Goal: Task Accomplishment & Management: Manage account settings

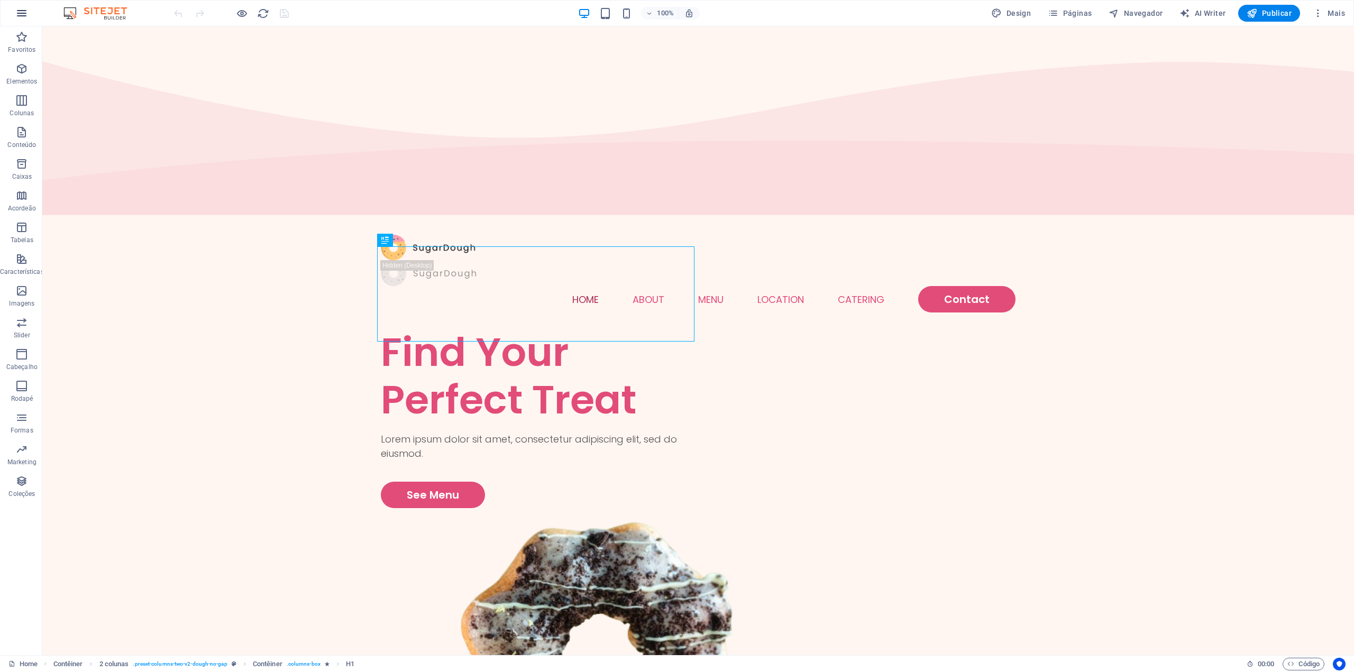
click at [16, 16] on icon "button" at bounding box center [21, 13] width 13 height 13
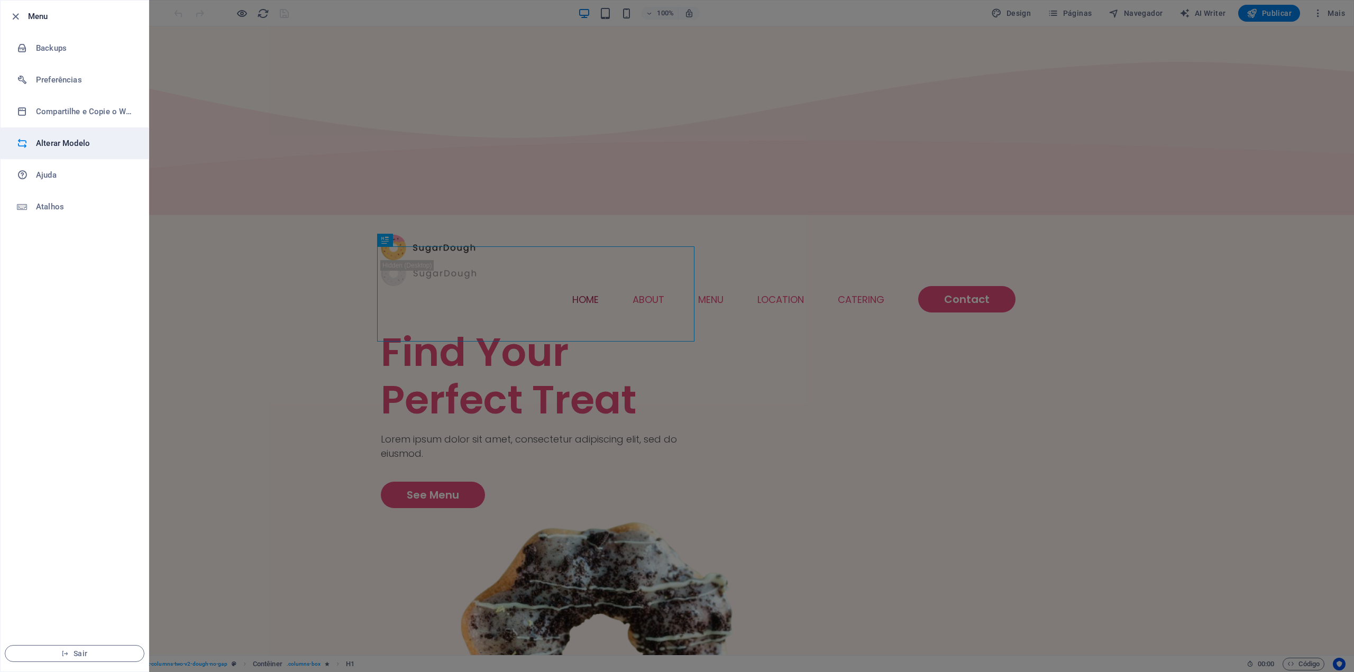
click at [58, 147] on h6 "Alterar Modelo" at bounding box center [85, 143] width 98 height 13
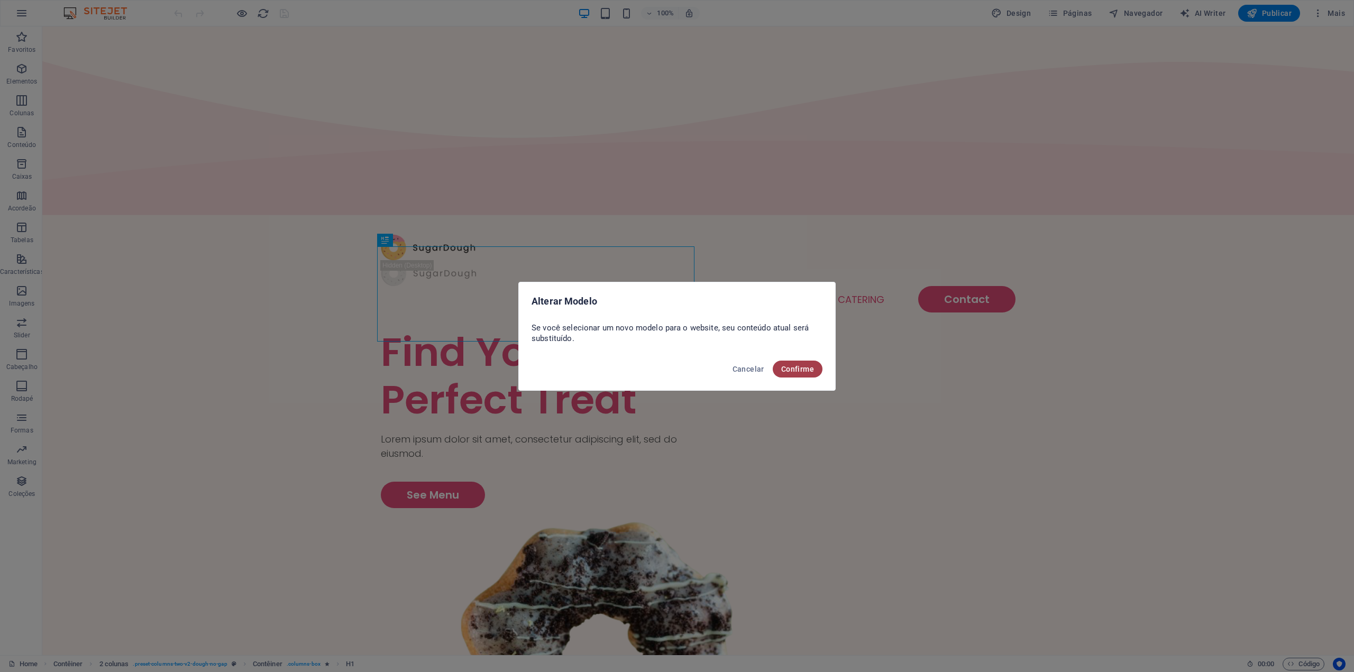
click at [782, 370] on span "Confirme" at bounding box center [797, 369] width 33 height 8
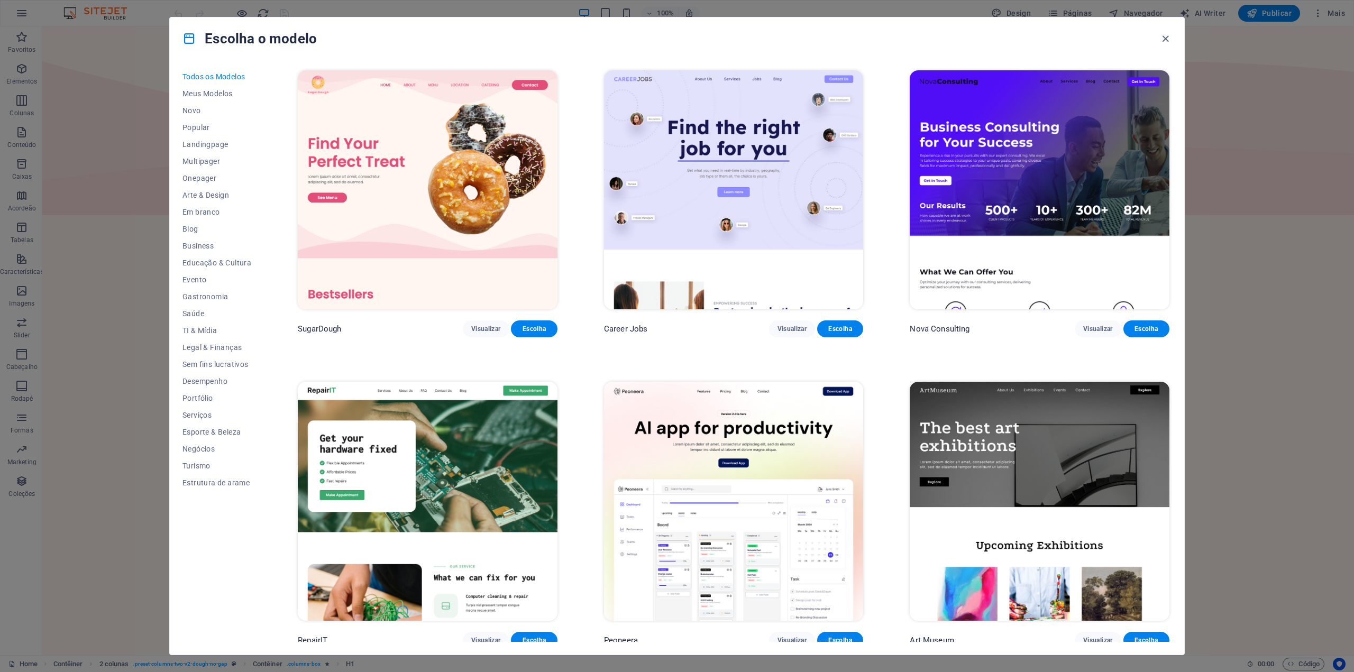
click at [736, 516] on img at bounding box center [734, 501] width 260 height 239
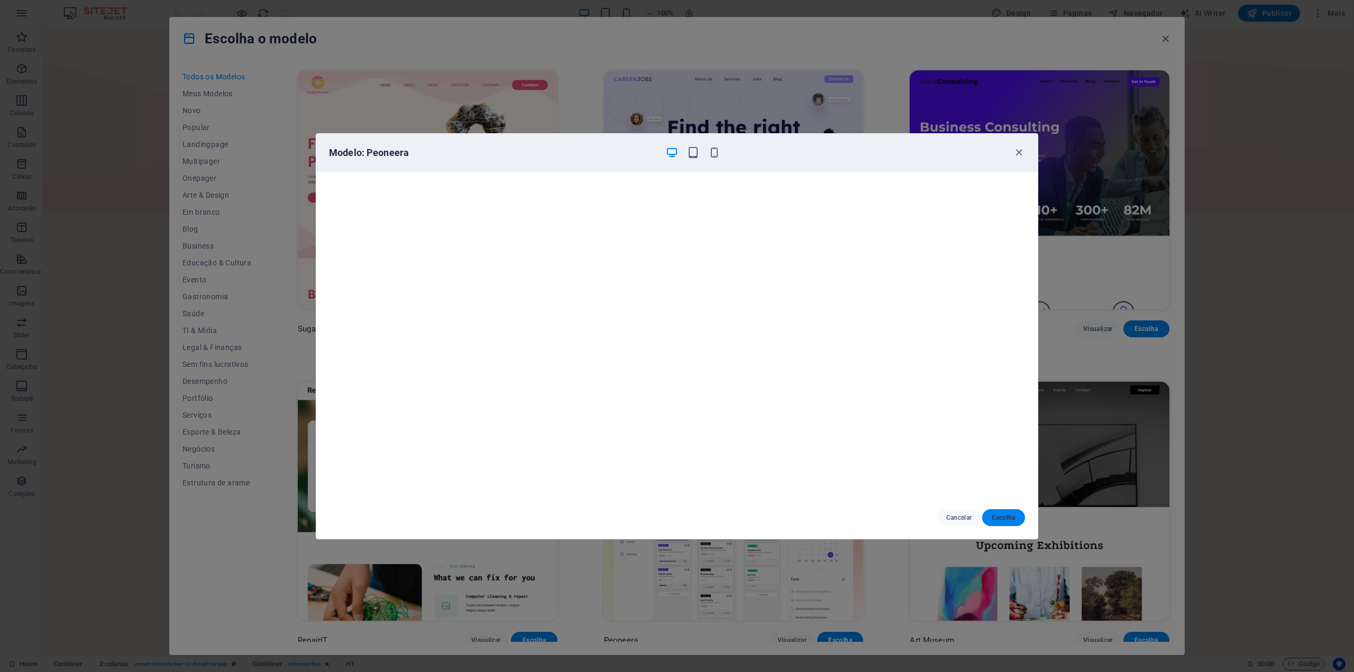
click at [1002, 522] on span "Escolha" at bounding box center [1004, 518] width 26 height 8
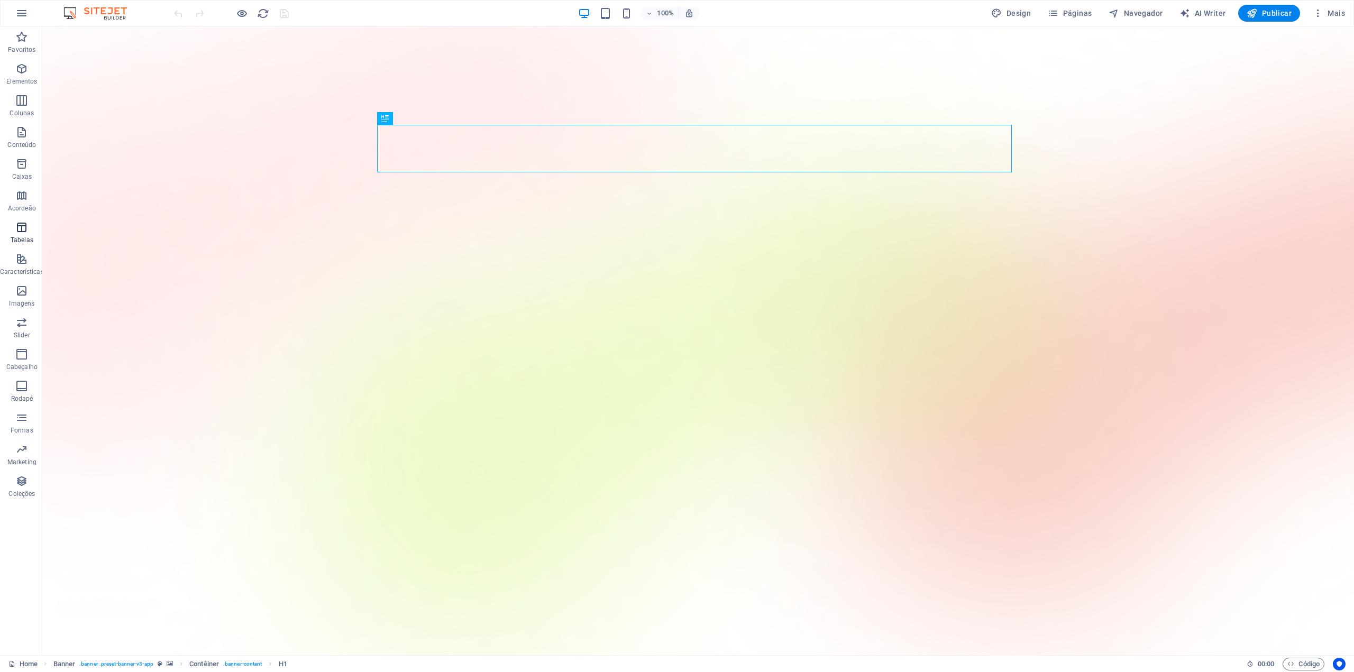
click at [17, 236] on p "Tabelas" at bounding box center [22, 240] width 23 height 8
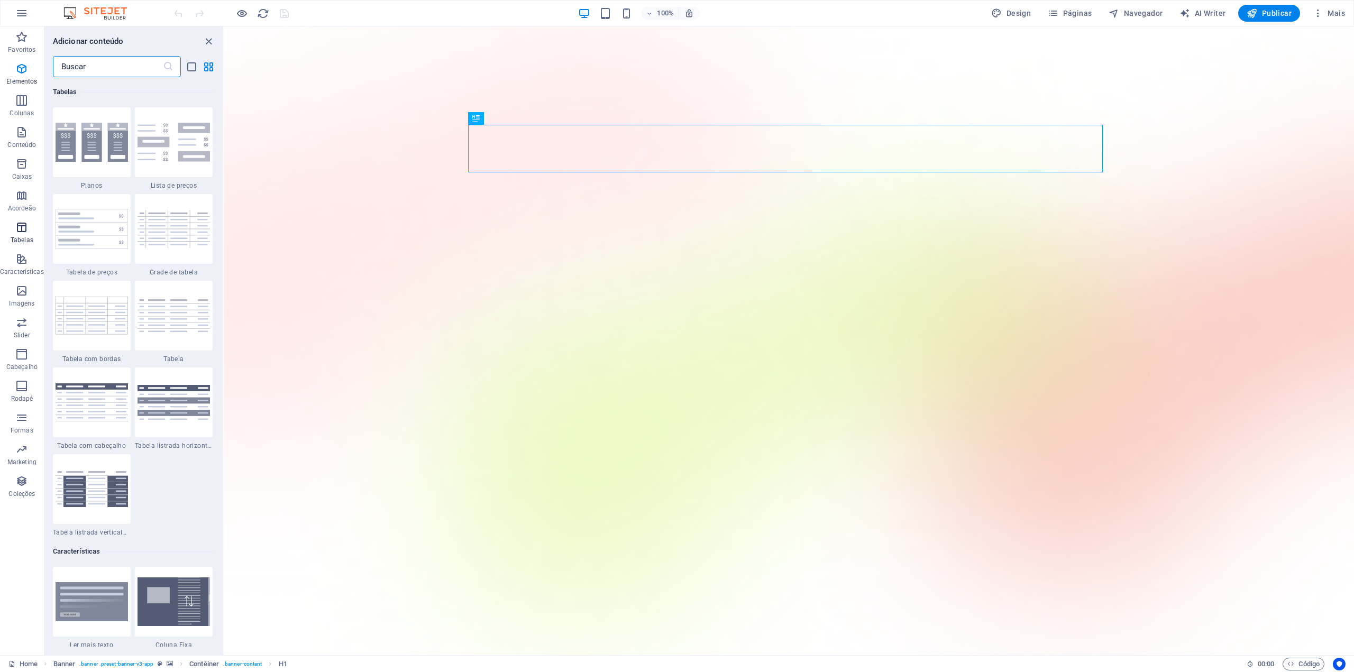
scroll to position [3664, 0]
click at [20, 227] on icon "button" at bounding box center [21, 227] width 13 height 13
click at [20, 260] on icon "button" at bounding box center [21, 259] width 13 height 13
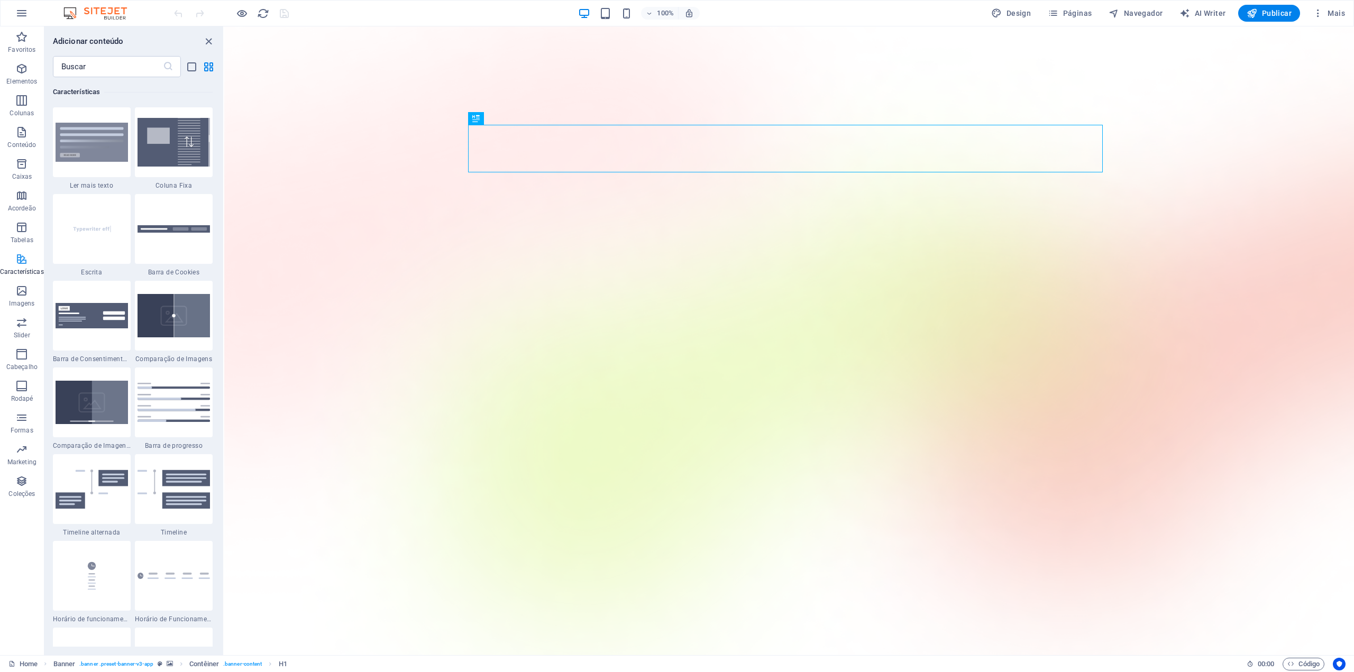
scroll to position [4124, 0]
click at [21, 7] on icon "button" at bounding box center [21, 13] width 13 height 13
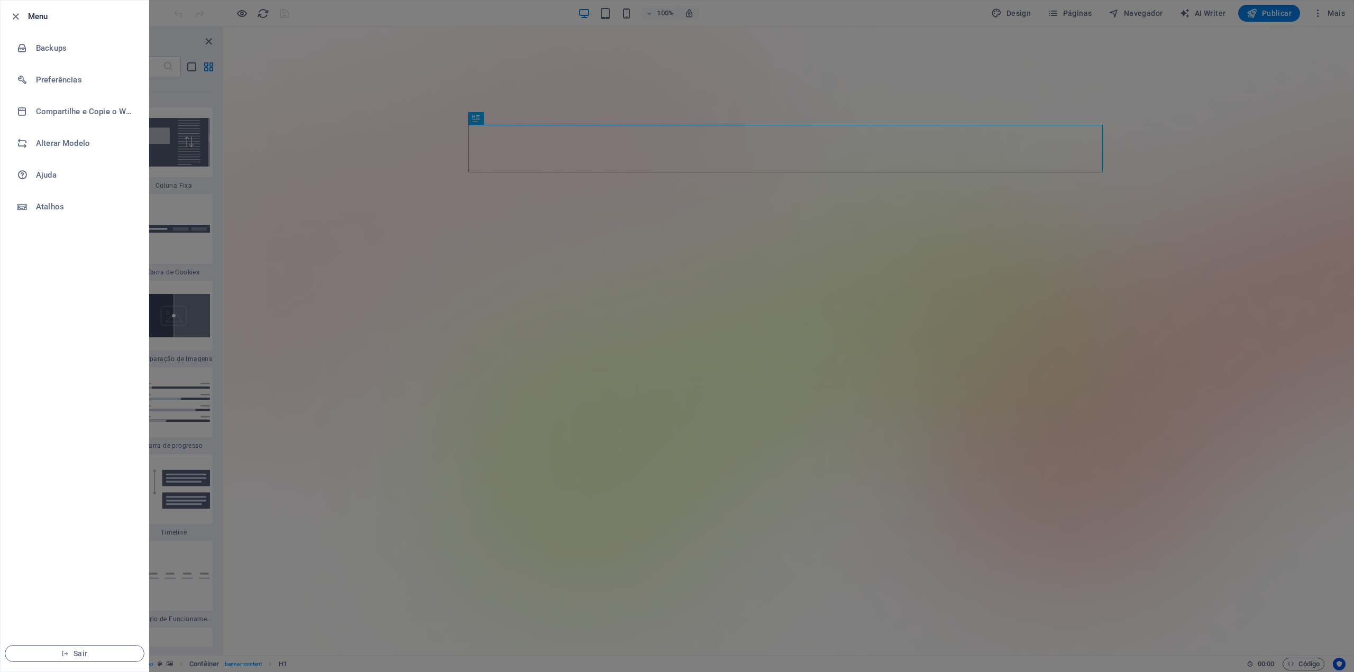
click at [235, 15] on div at bounding box center [677, 336] width 1354 height 672
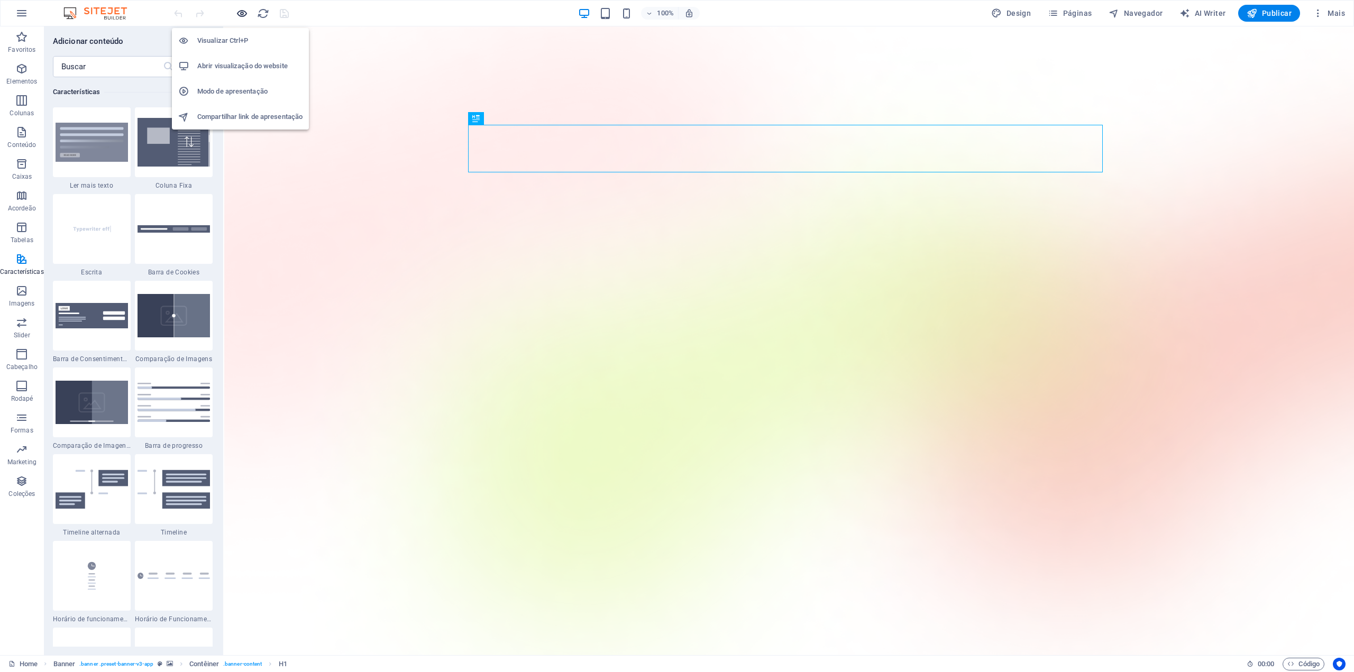
click at [239, 16] on icon "button" at bounding box center [242, 13] width 12 height 12
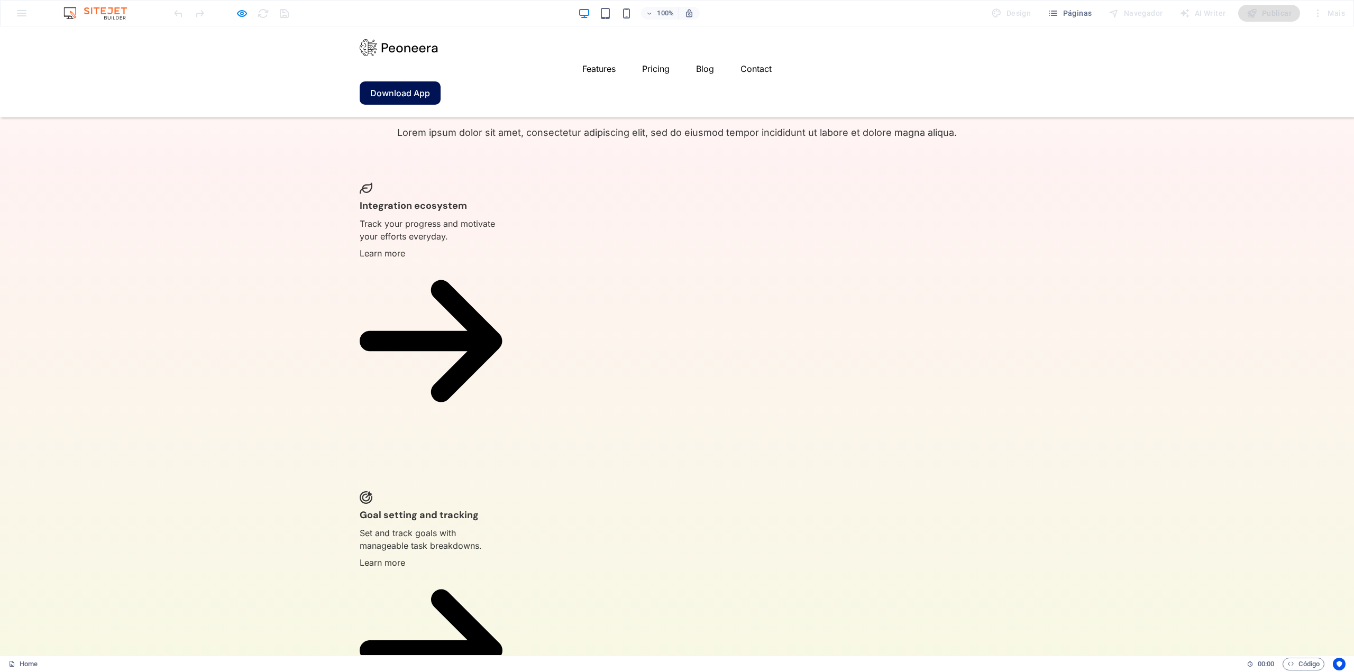
scroll to position [1904, 0]
